Goal: Task Accomplishment & Management: Manage account settings

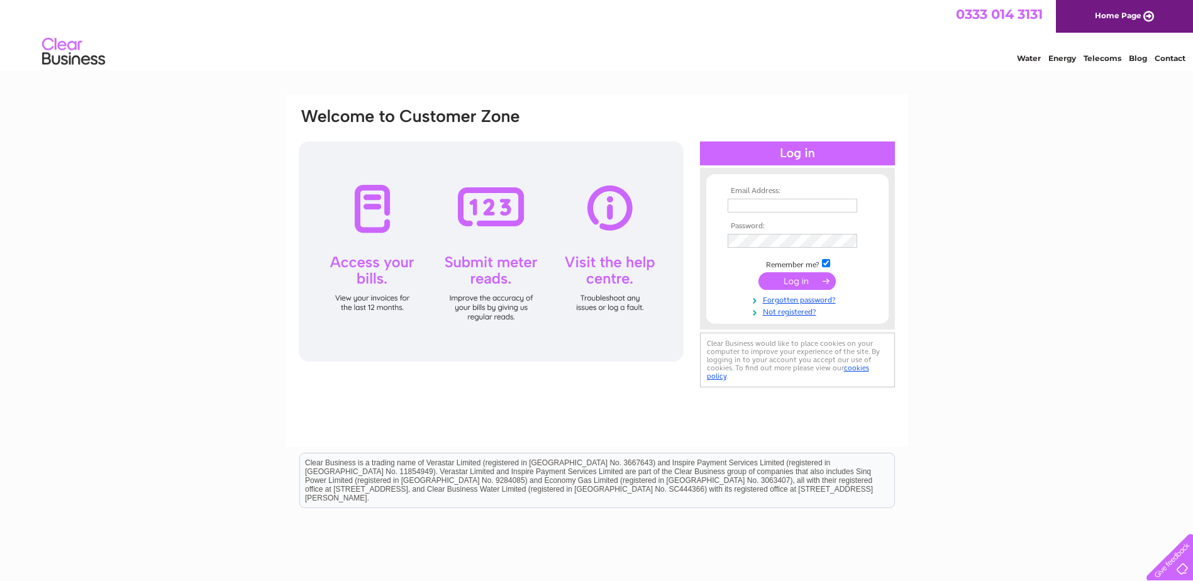
click at [781, 199] on input "text" at bounding box center [793, 206] width 130 height 14
type input "invoices@ii.co.uk"
click at [774, 281] on input "submit" at bounding box center [797, 281] width 77 height 18
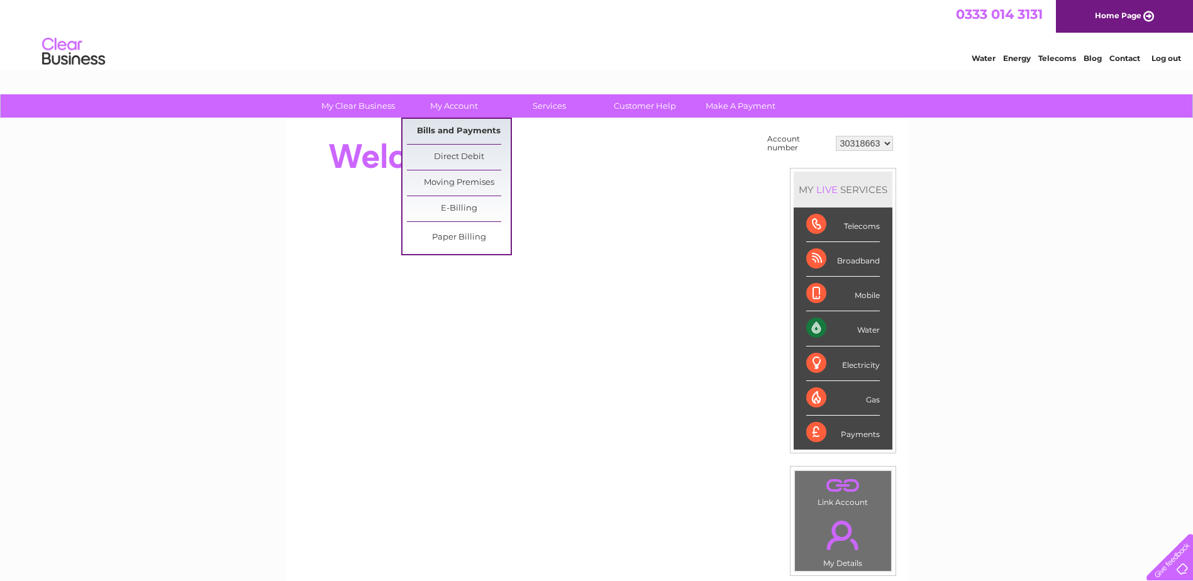
click at [442, 132] on link "Bills and Payments" at bounding box center [459, 131] width 104 height 25
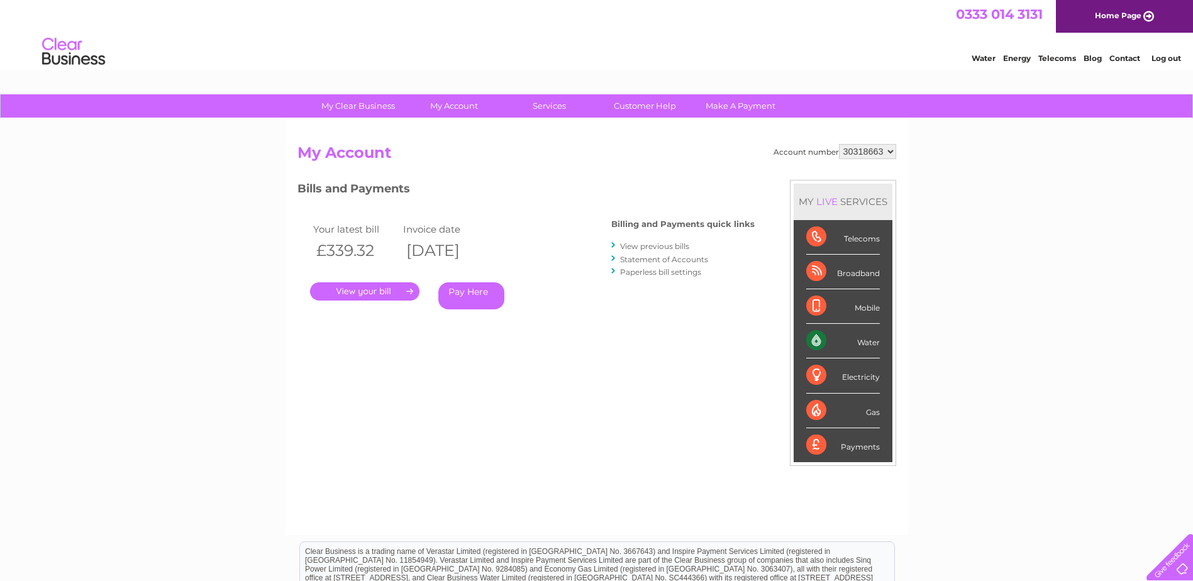
click at [367, 295] on link "." at bounding box center [364, 291] width 109 height 18
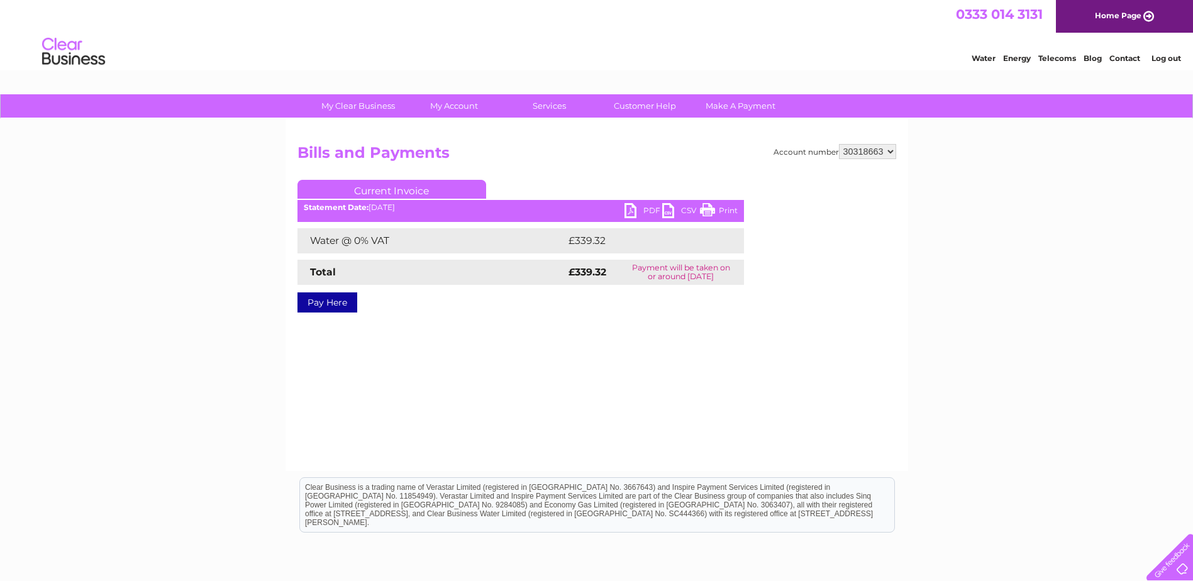
click at [635, 209] on link "PDF" at bounding box center [644, 212] width 38 height 18
